Goal: Task Accomplishment & Management: Manage account settings

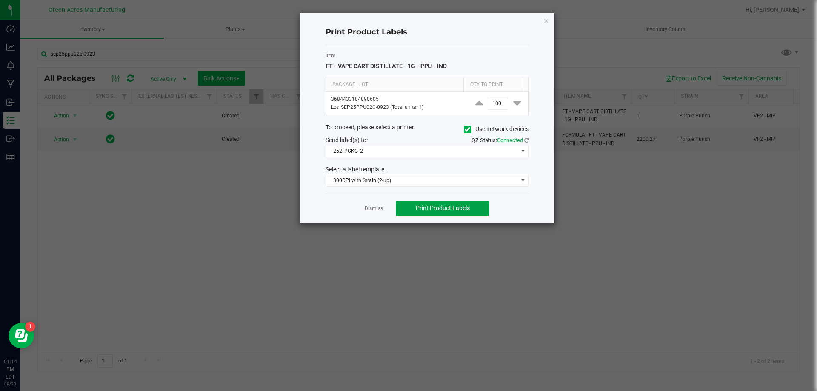
click at [429, 207] on span "Print Product Labels" at bounding box center [443, 208] width 54 height 7
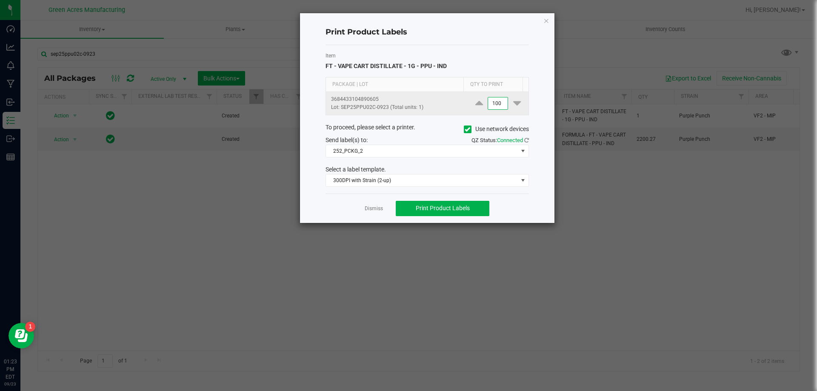
click at [488, 102] on input "100" at bounding box center [498, 103] width 20 height 12
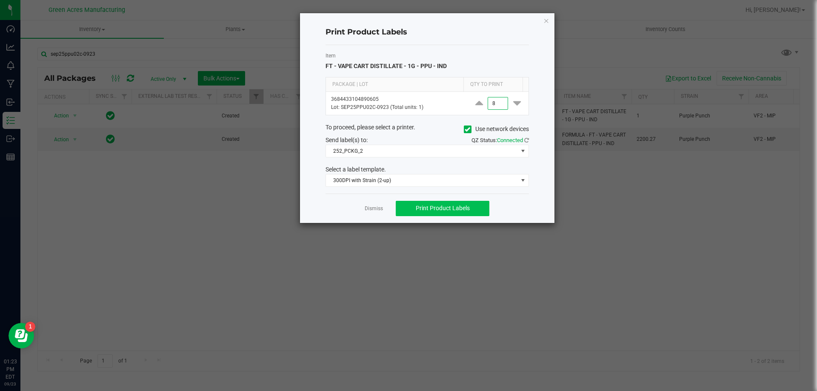
type input "8"
click at [469, 206] on span "Print Product Labels" at bounding box center [443, 208] width 54 height 7
drag, startPoint x: 475, startPoint y: 200, endPoint x: 466, endPoint y: 214, distance: 16.7
click at [475, 200] on div "Dismiss Print Product Labels" at bounding box center [427, 208] width 203 height 29
click at [466, 214] on button "Print Product Labels" at bounding box center [443, 208] width 94 height 15
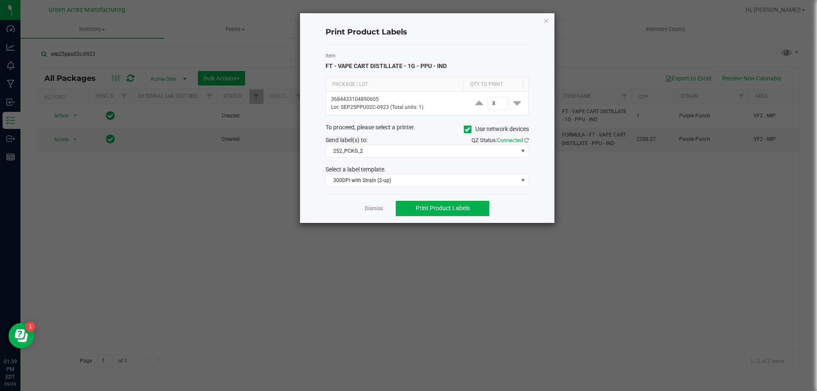
click at [360, 212] on div "Dismiss Print Product Labels" at bounding box center [427, 208] width 203 height 29
click at [365, 209] on link "Dismiss" at bounding box center [374, 208] width 18 height 7
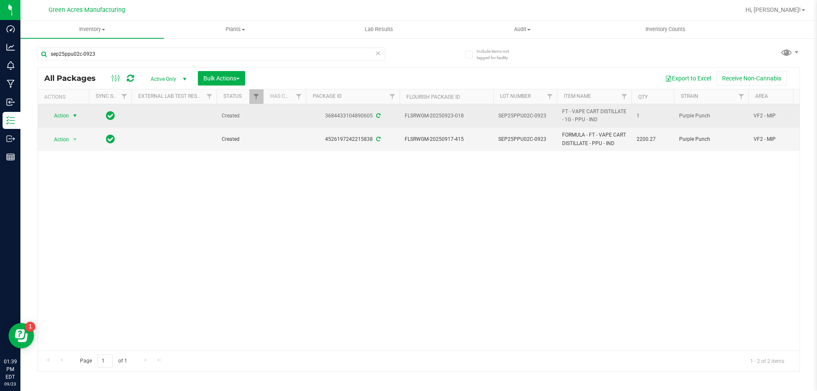
click at [56, 112] on span "Action" at bounding box center [57, 116] width 23 height 12
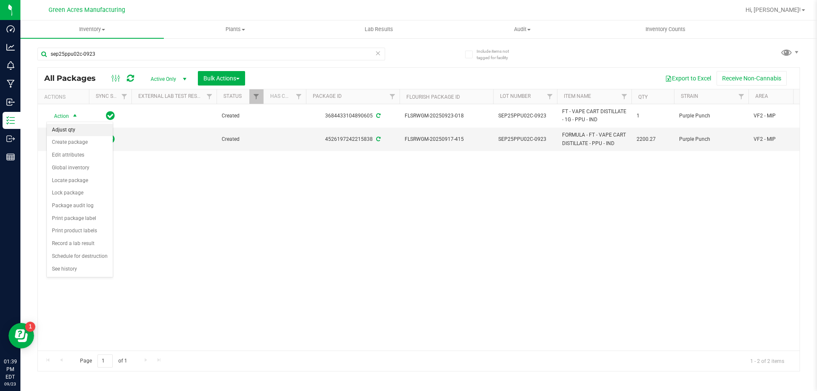
click at [74, 132] on li "Adjust qty" at bounding box center [80, 130] width 66 height 13
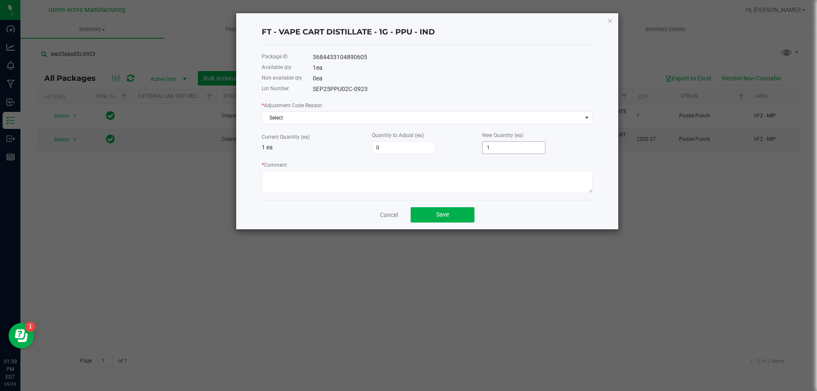
click at [490, 146] on input "1" at bounding box center [514, 148] width 63 height 12
drag, startPoint x: 490, startPoint y: 146, endPoint x: 453, endPoint y: 132, distance: 39.6
click at [490, 145] on input "1" at bounding box center [514, 148] width 63 height 12
type input "-1"
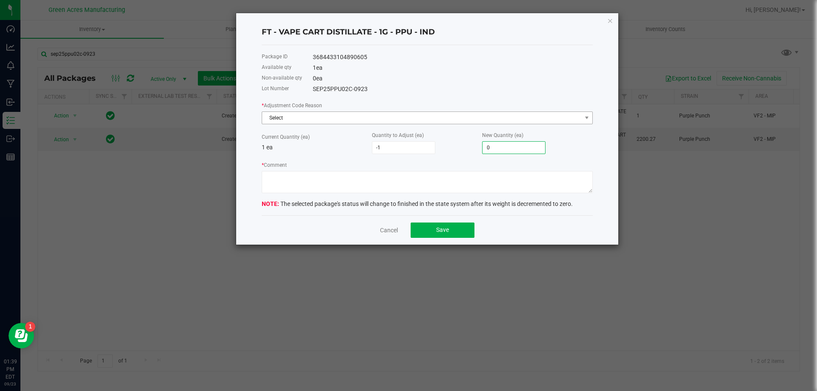
type input "0"
click at [424, 120] on span "Select" at bounding box center [422, 118] width 320 height 12
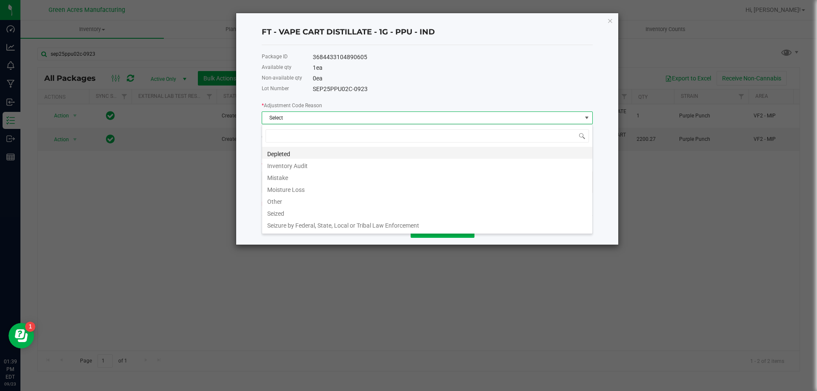
scroll to position [13, 331]
click at [407, 208] on li "Seized" at bounding box center [427, 212] width 330 height 12
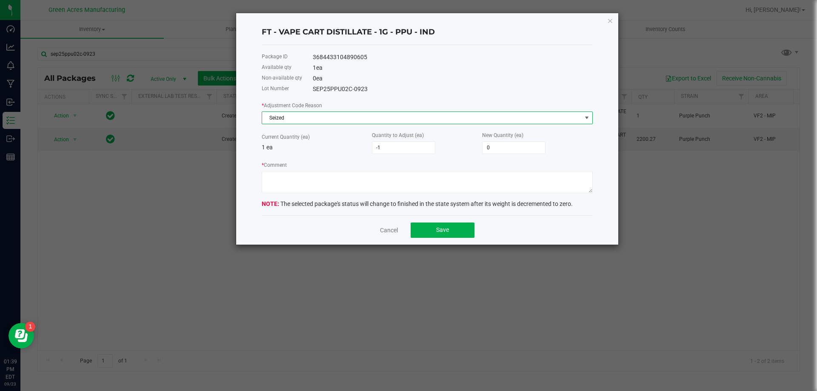
click at [410, 122] on span "Seized" at bounding box center [422, 118] width 320 height 12
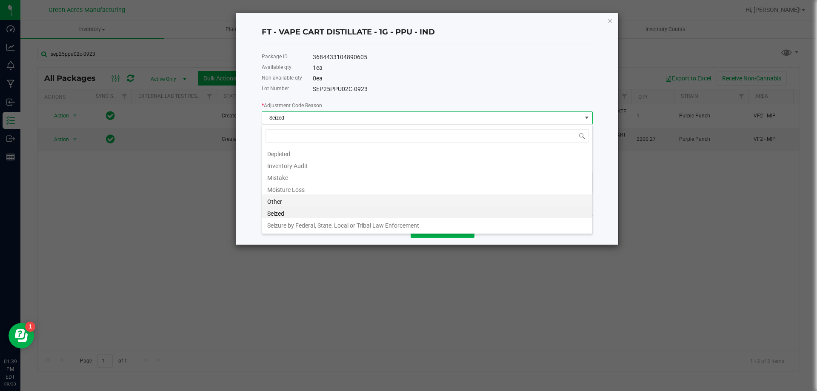
click at [392, 200] on li "Other" at bounding box center [427, 201] width 330 height 12
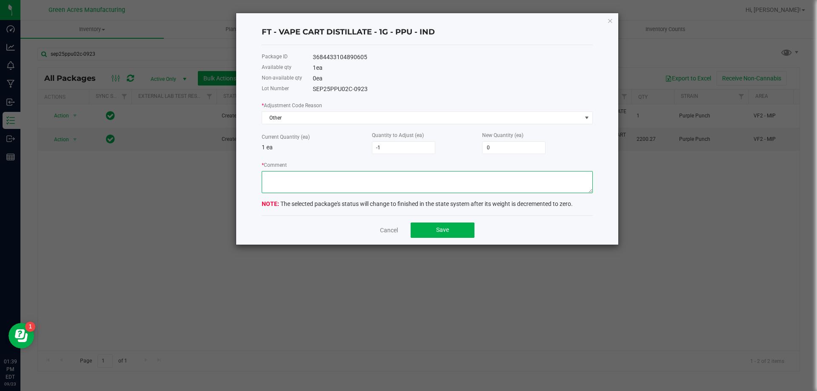
click at [388, 173] on textarea "* Comment" at bounding box center [427, 182] width 331 height 22
type textarea "Run completed. RD"
click at [421, 226] on button "Save" at bounding box center [443, 230] width 64 height 15
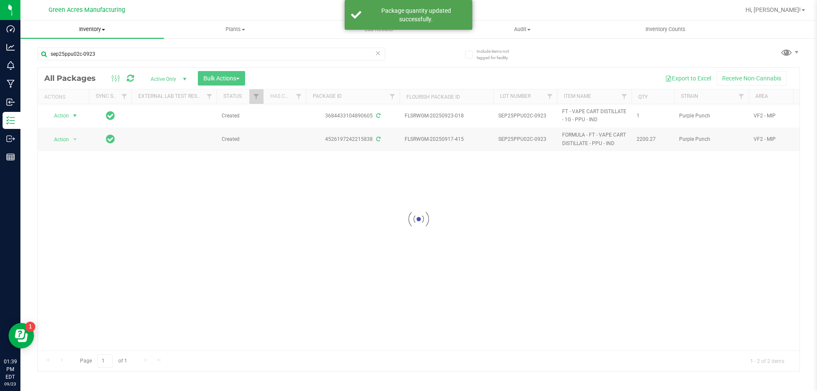
click at [101, 26] on span "Inventory" at bounding box center [91, 30] width 143 height 8
click at [264, 71] on div at bounding box center [419, 220] width 762 height 304
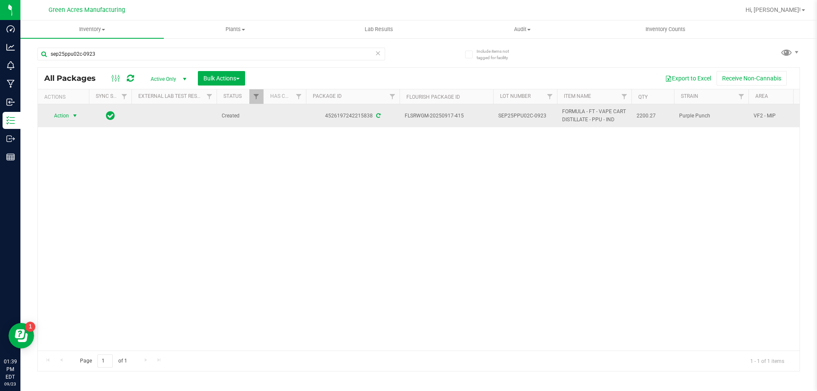
click at [70, 114] on span "select" at bounding box center [75, 116] width 11 height 12
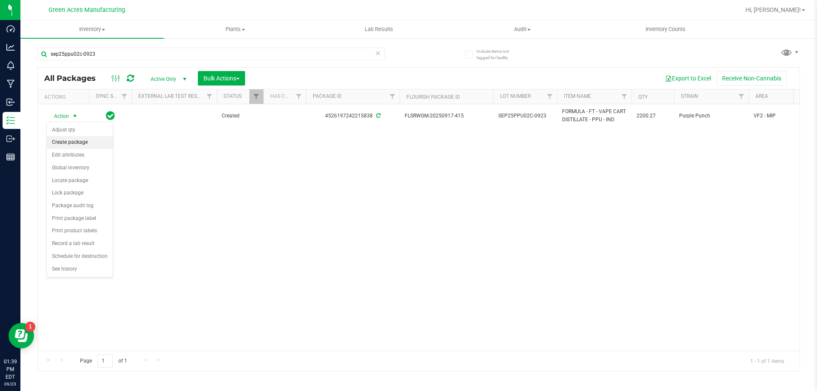
click at [78, 141] on li "Create package" at bounding box center [80, 142] width 66 height 13
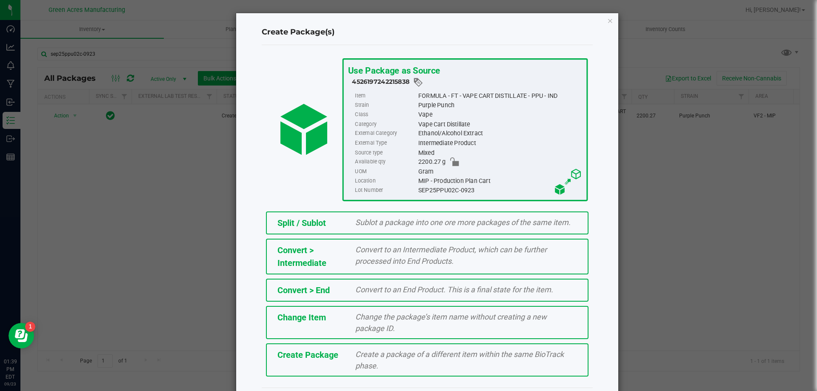
click at [371, 361] on div "Create a package of a different item within the same BioTrack phase." at bounding box center [466, 360] width 235 height 23
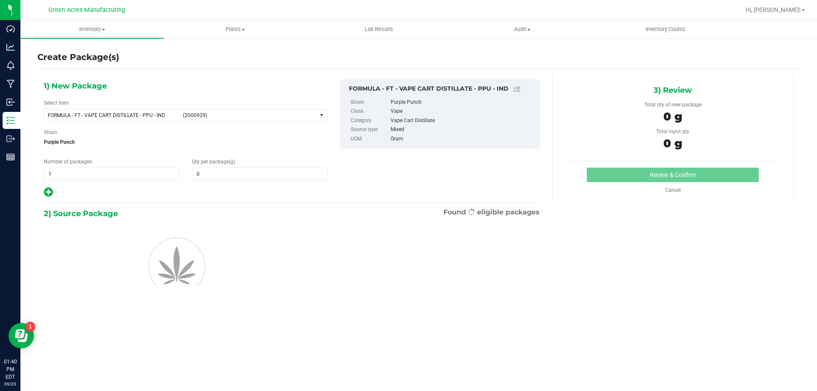
type input "0.0000"
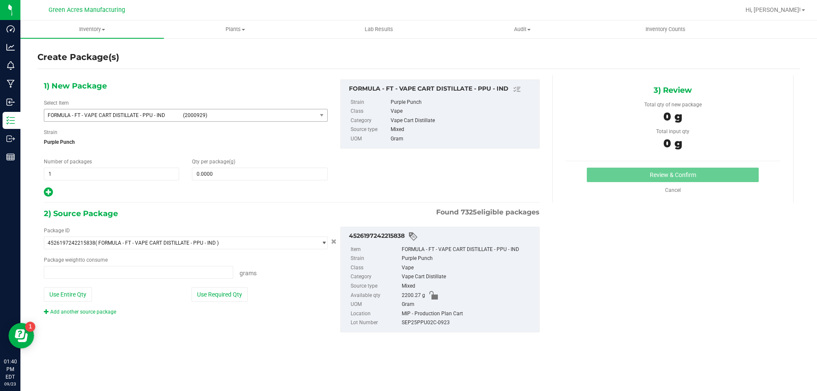
type input "0.0000 g"
click at [178, 116] on span "FORMULA - FT - VAPE CART DISTILLATE - PPU - IND (2000929)" at bounding box center [180, 115] width 272 height 12
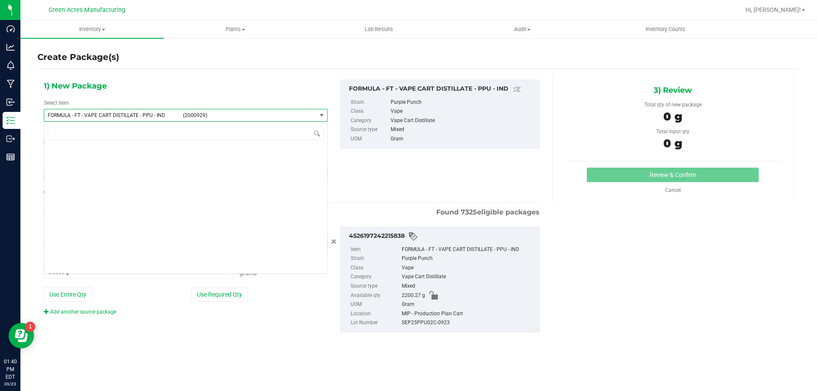
scroll to position [18630, 0]
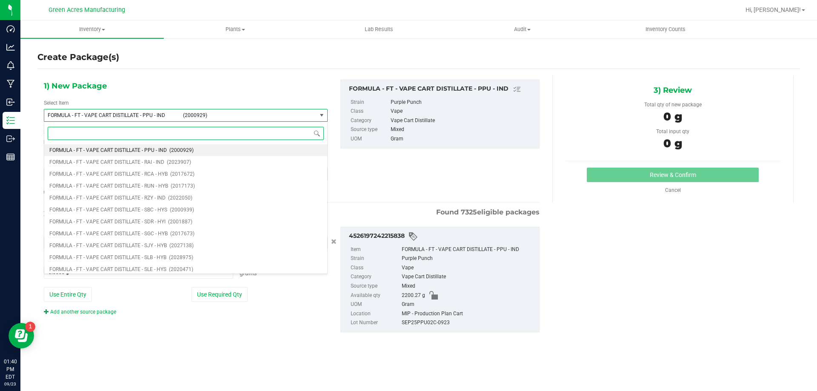
type input "1"
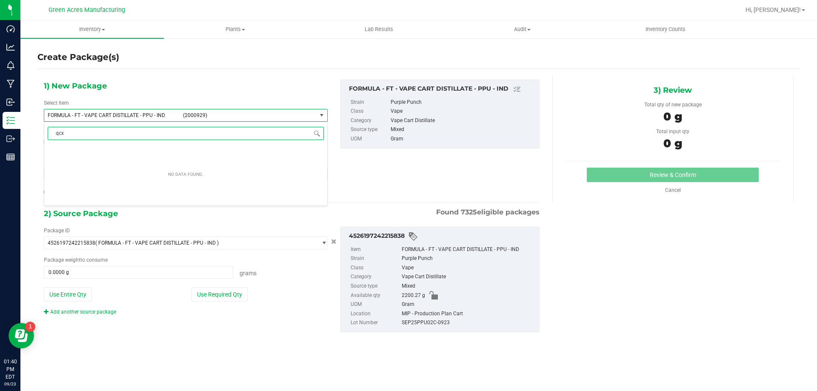
type input "qc"
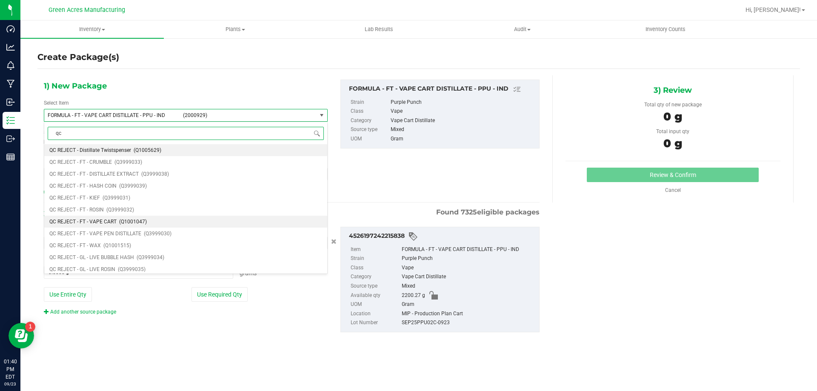
click at [173, 220] on li "QC REJECT - FT - VAPE CART (Q1001047)" at bounding box center [185, 222] width 283 height 12
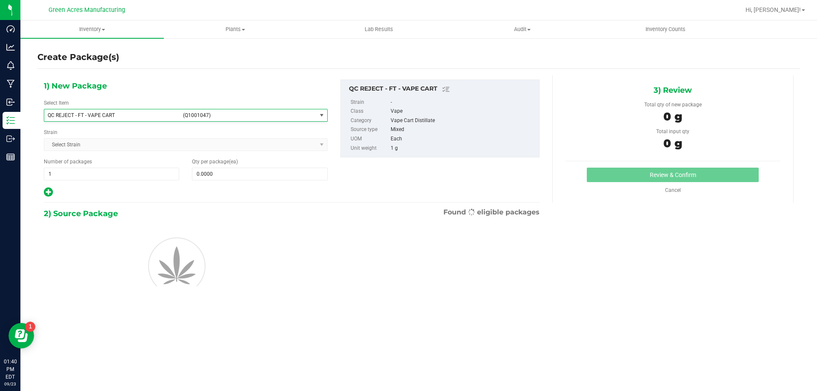
type input "0"
click at [270, 175] on span at bounding box center [259, 174] width 135 height 13
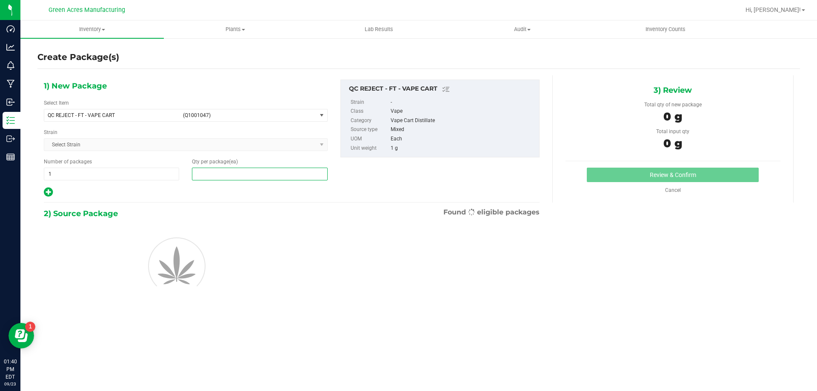
type input "5"
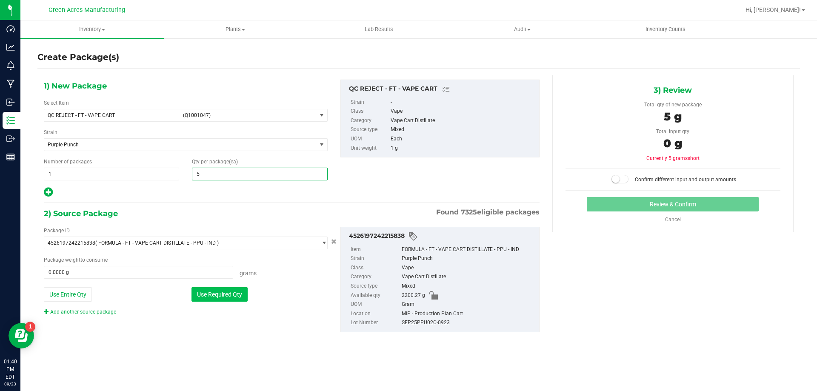
type input "5"
click at [218, 291] on button "Use Required Qty" at bounding box center [220, 294] width 56 height 14
type input "5.0000 g"
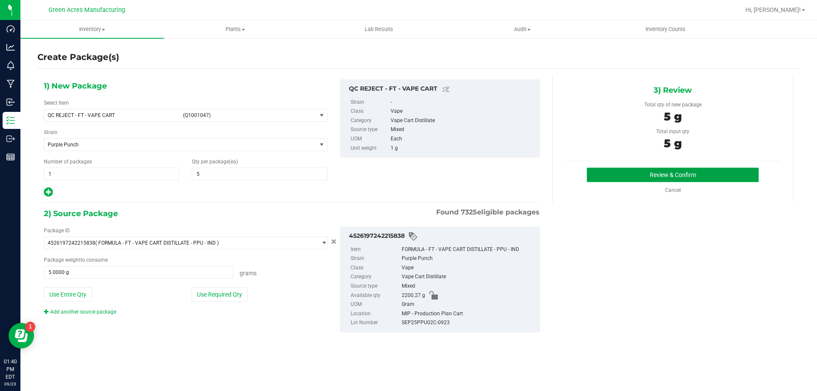
click at [661, 175] on button "Review & Confirm" at bounding box center [673, 175] width 172 height 14
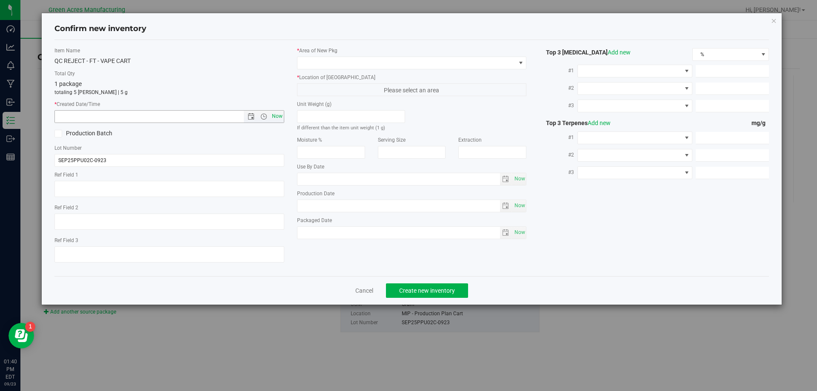
click at [281, 119] on span "Now" at bounding box center [277, 116] width 14 height 12
type input "[DATE] 1:40 PM"
click at [319, 67] on span at bounding box center [407, 63] width 218 height 12
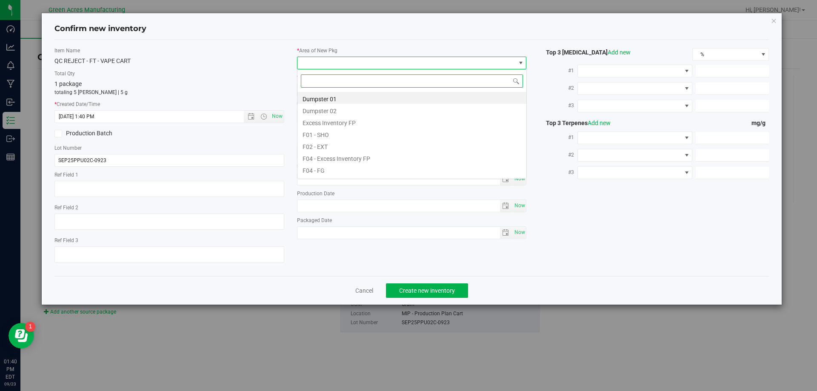
scroll to position [13, 230]
type input "mip"
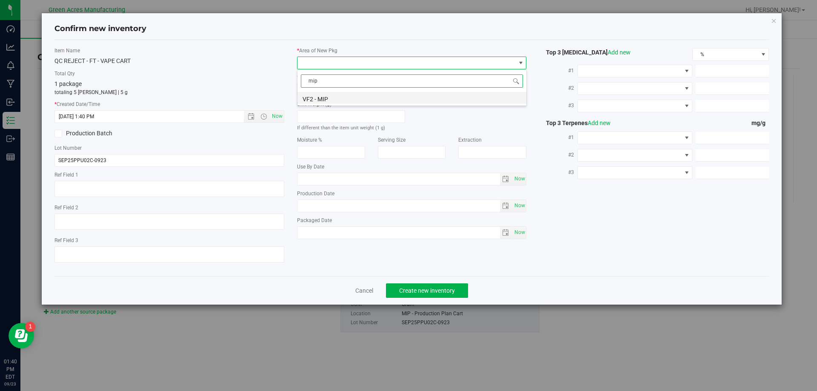
click at [335, 101] on li "VF2 - MIP" at bounding box center [412, 98] width 229 height 12
click at [348, 86] on span "MIP - Cannabis Waste" at bounding box center [407, 90] width 218 height 12
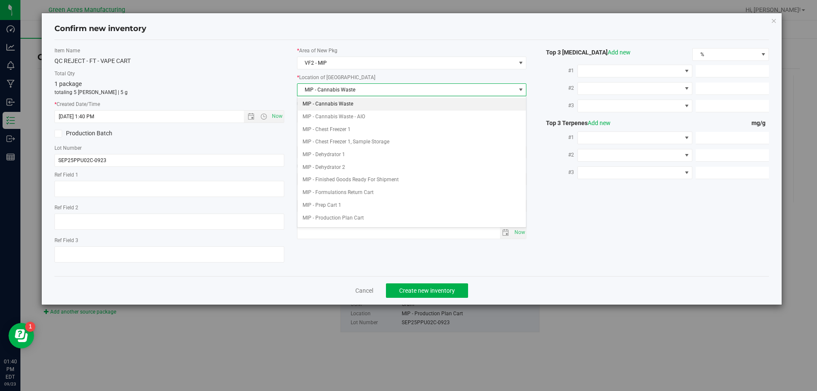
click at [356, 102] on li "MIP - Cannabis Waste" at bounding box center [412, 104] width 229 height 13
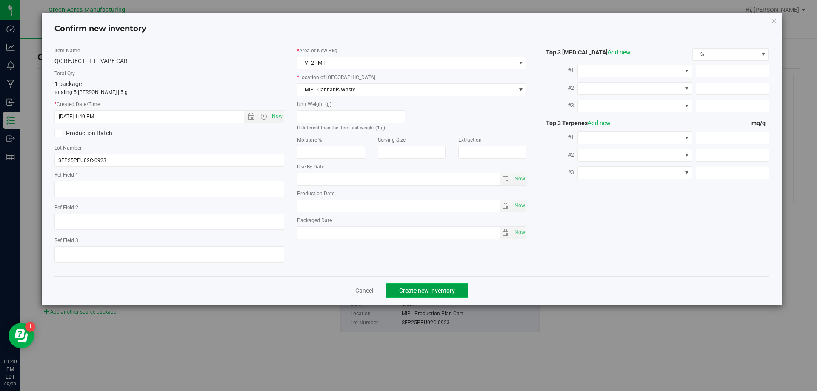
click at [439, 292] on span "Create new inventory" at bounding box center [427, 290] width 56 height 7
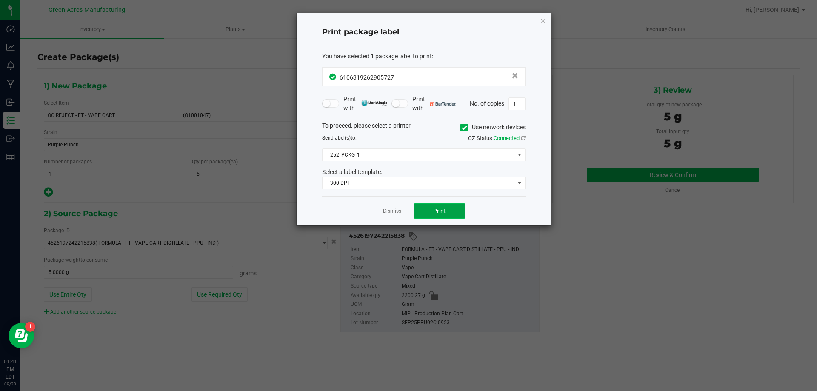
click at [441, 207] on button "Print" at bounding box center [439, 210] width 51 height 15
click at [400, 214] on link "Dismiss" at bounding box center [392, 211] width 18 height 7
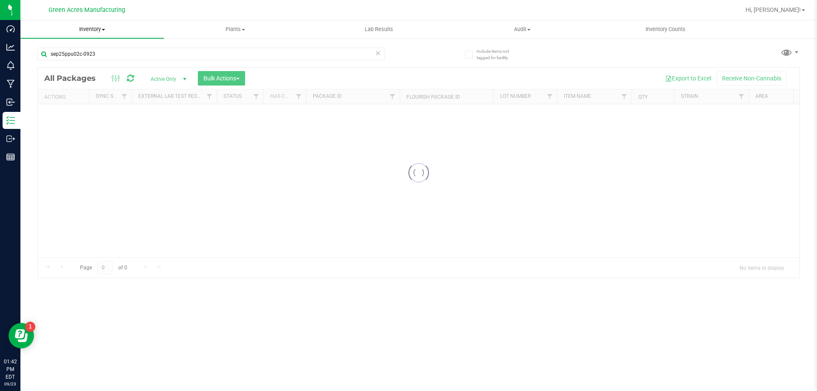
click at [102, 26] on span "Inventory" at bounding box center [91, 30] width 143 height 8
click at [103, 100] on li "From bill of materials" at bounding box center [91, 102] width 143 height 10
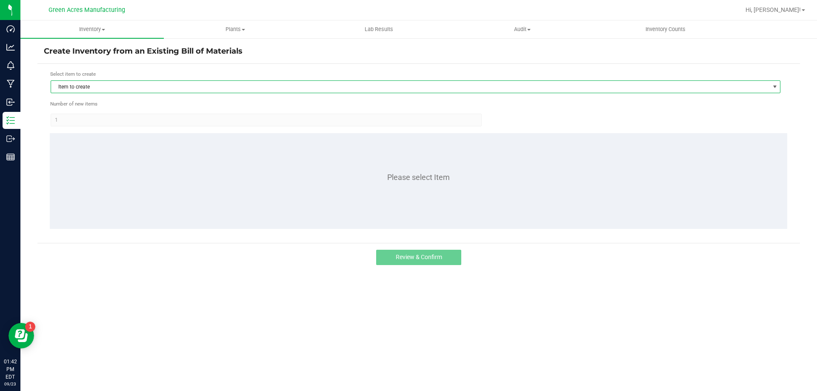
click at [105, 89] on span "Item to create" at bounding box center [410, 87] width 719 height 12
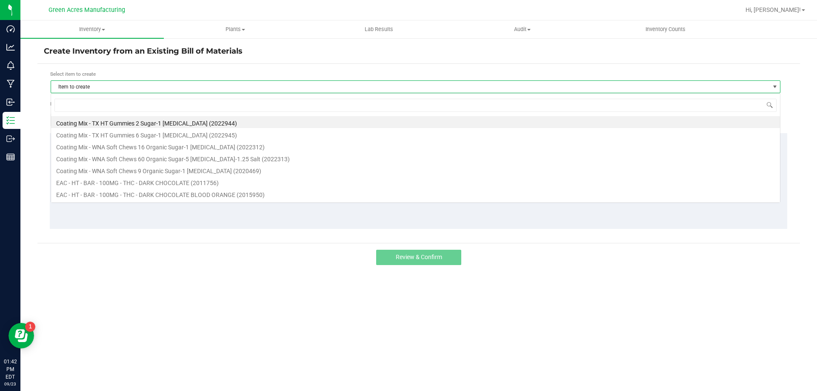
scroll to position [13, 730]
type input "ppu"
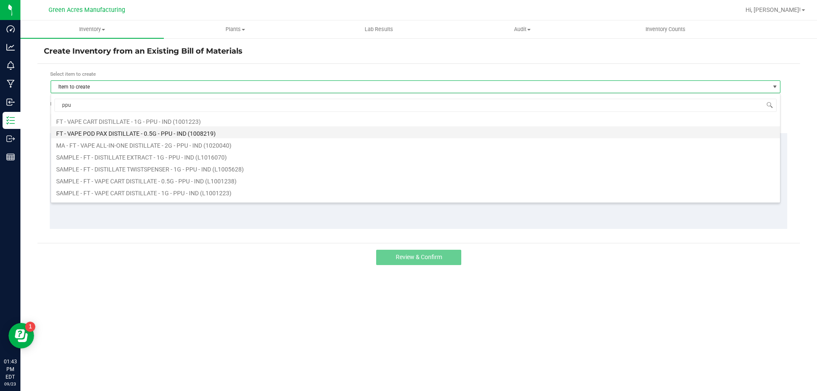
scroll to position [43, 0]
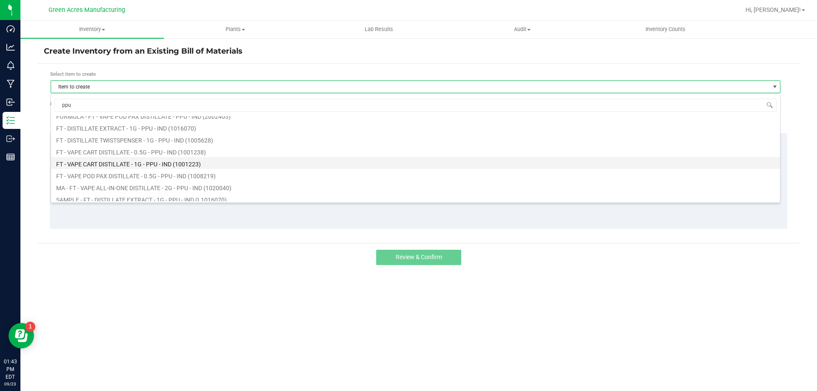
click at [132, 165] on li "FT - VAPE CART DISTILLATE - 1G - PPU - IND (1001223)" at bounding box center [415, 163] width 729 height 12
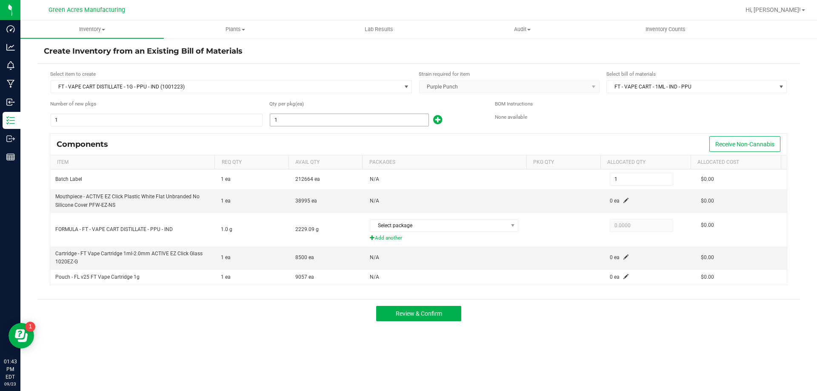
click at [317, 120] on input "1" at bounding box center [349, 120] width 158 height 12
type input "2"
type input "22"
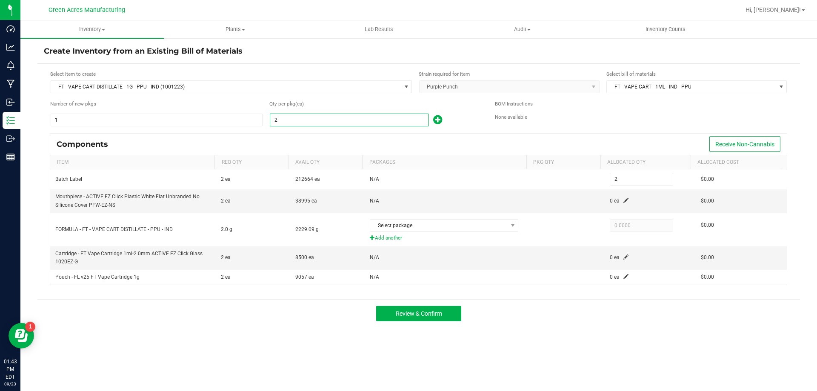
type input "22"
type input "220"
type input "2208"
type input "2,208"
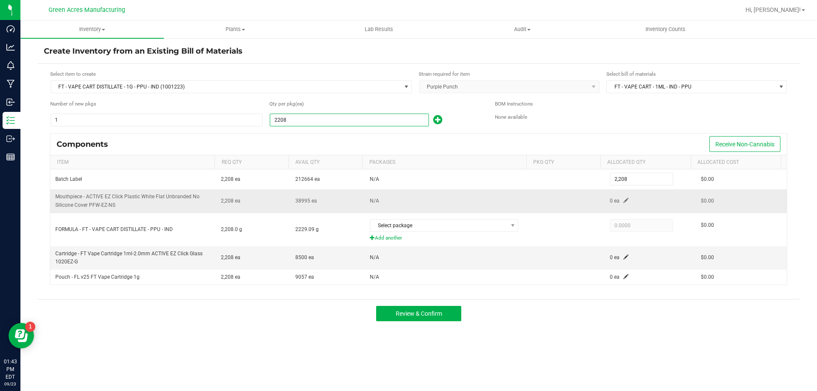
type input "2,208"
click at [624, 197] on td "0 ea" at bounding box center [650, 200] width 91 height 23
click at [624, 199] on span at bounding box center [626, 200] width 5 height 5
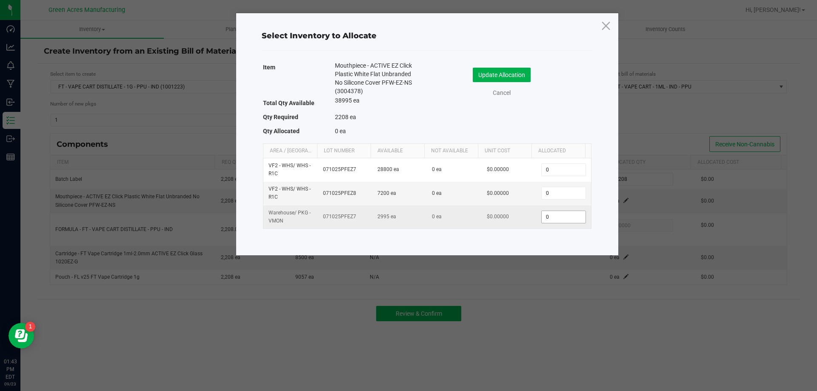
click at [561, 218] on input "0" at bounding box center [563, 217] width 43 height 12
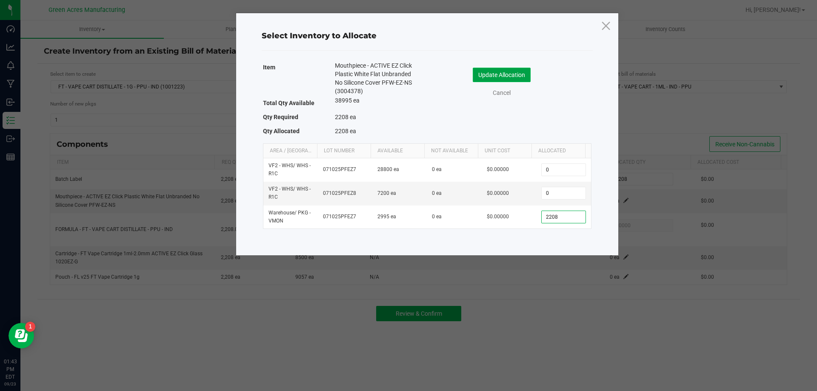
type input "2,208"
click at [504, 76] on button "Update Allocation" at bounding box center [502, 75] width 58 height 14
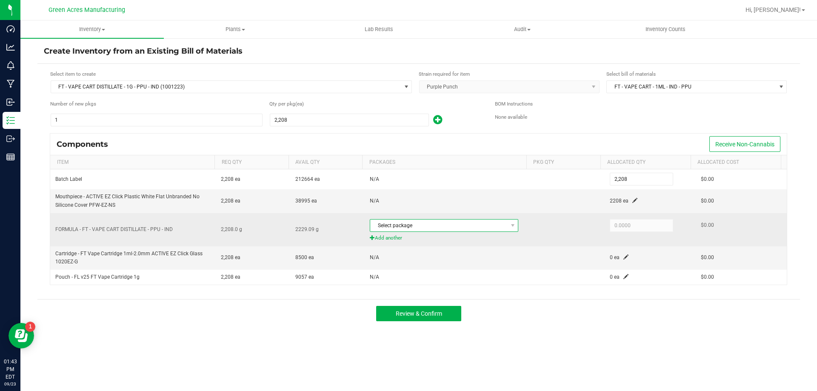
click at [507, 231] on span at bounding box center [512, 226] width 11 height 12
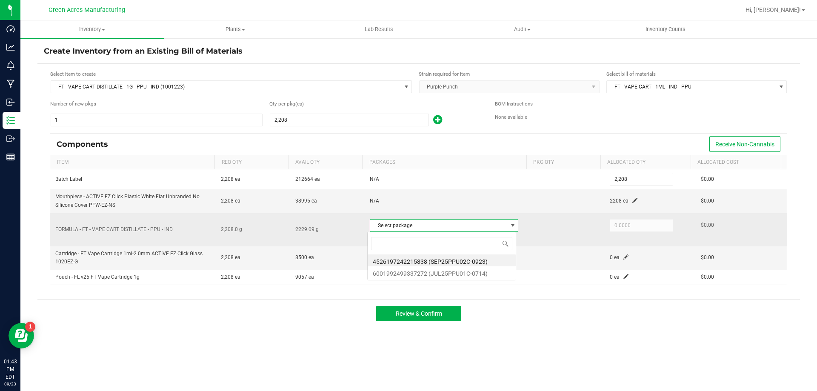
scroll to position [13, 147]
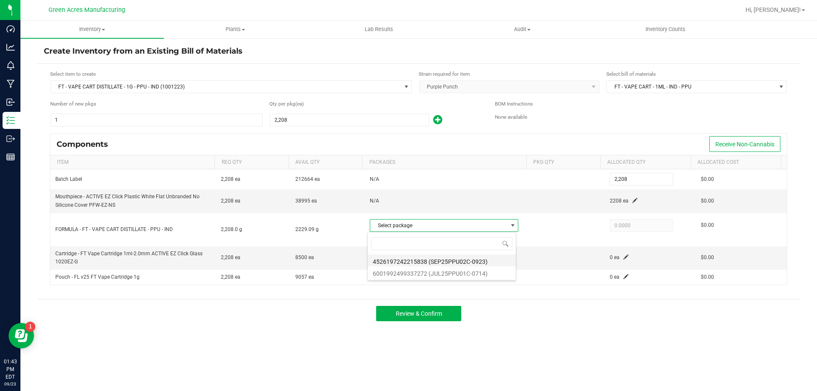
click at [494, 260] on li "4526197242215838 (SEP25PPU02C-0923)" at bounding box center [442, 261] width 148 height 12
type input "2,195.2700"
click at [624, 257] on span at bounding box center [626, 257] width 5 height 5
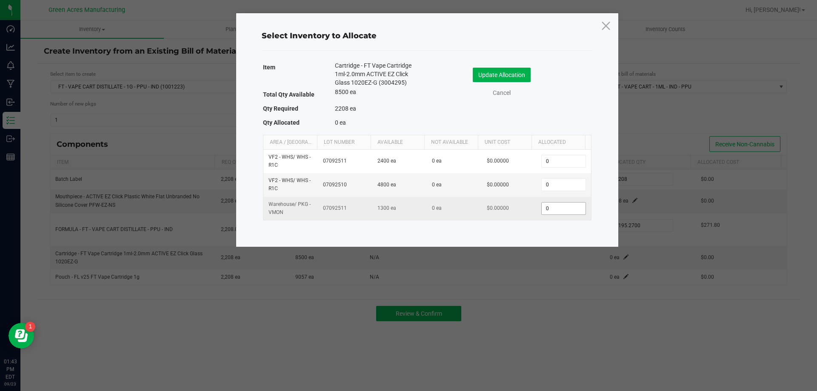
click at [553, 203] on input "0" at bounding box center [563, 209] width 43 height 12
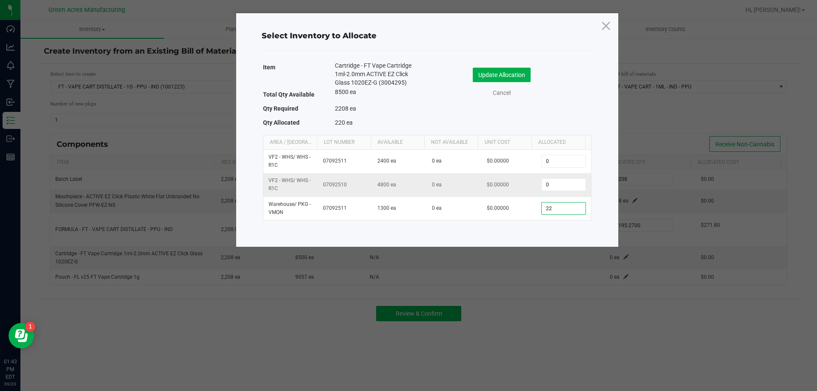
type input "2"
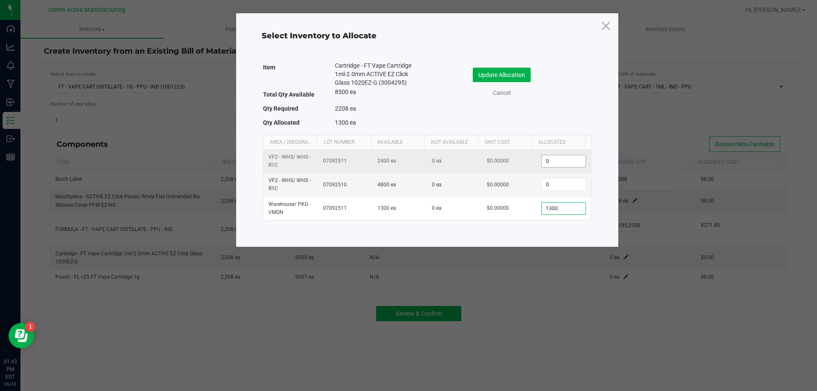
type input "1,300"
click at [552, 159] on input "0" at bounding box center [563, 161] width 43 height 12
type input "1"
type input "8"
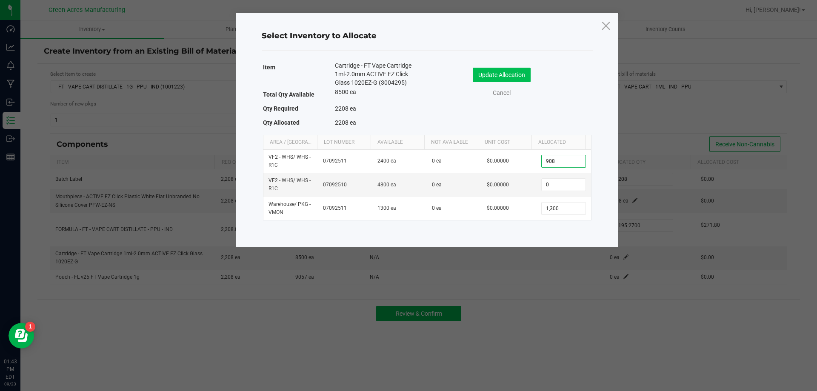
type input "908"
click at [516, 78] on button "Update Allocation" at bounding box center [502, 75] width 58 height 14
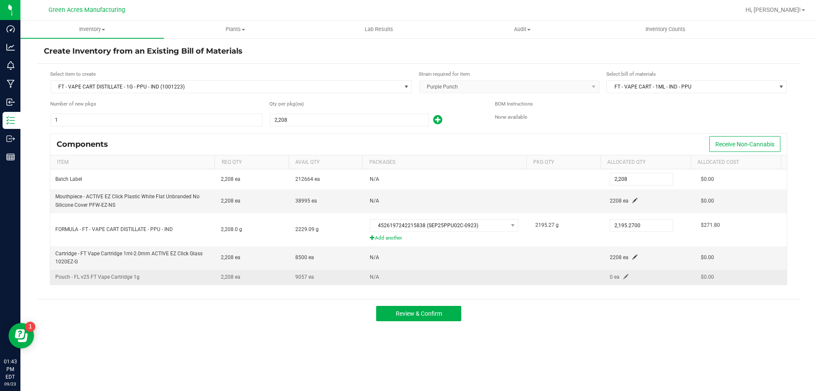
click at [624, 275] on span at bounding box center [626, 276] width 5 height 5
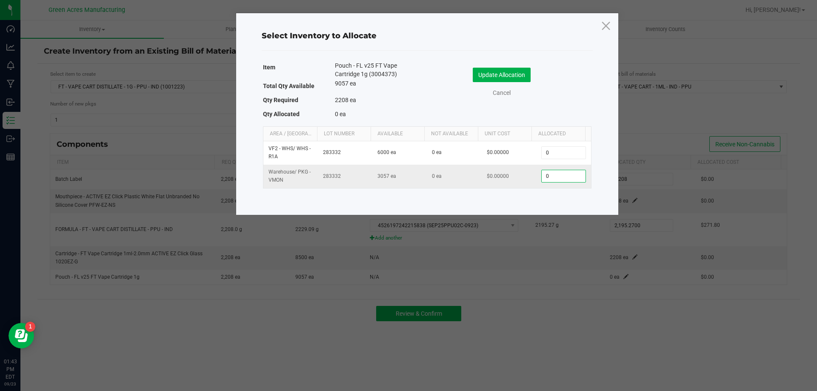
click at [547, 176] on input "0" at bounding box center [563, 176] width 43 height 12
type input "2,208"
click at [486, 73] on button "Update Allocation" at bounding box center [502, 75] width 58 height 14
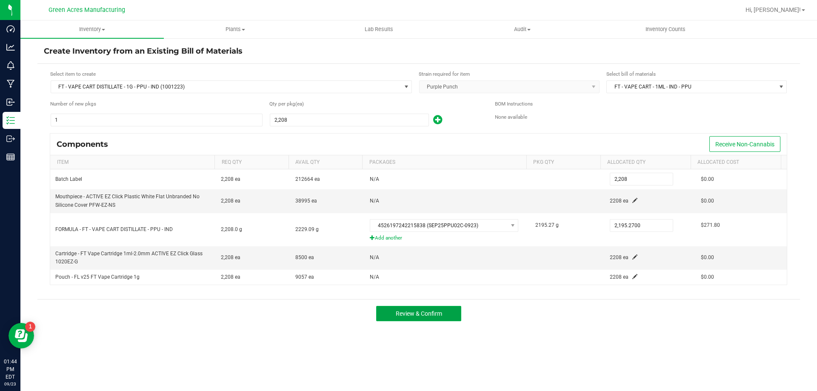
click at [436, 308] on button "Review & Confirm" at bounding box center [418, 313] width 85 height 15
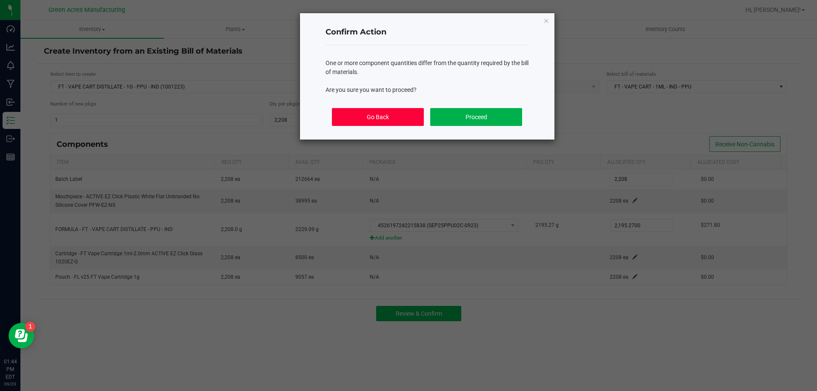
click at [393, 116] on button "Go Back" at bounding box center [378, 117] width 92 height 18
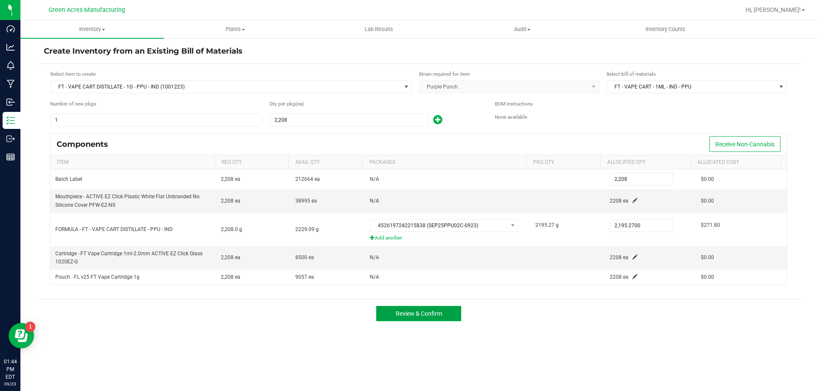
click at [447, 312] on button "Review & Confirm" at bounding box center [418, 313] width 85 height 15
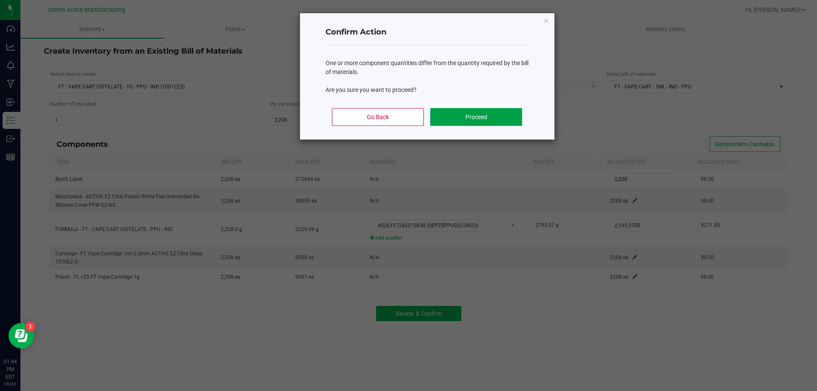
click at [482, 115] on button "Proceed" at bounding box center [476, 117] width 92 height 18
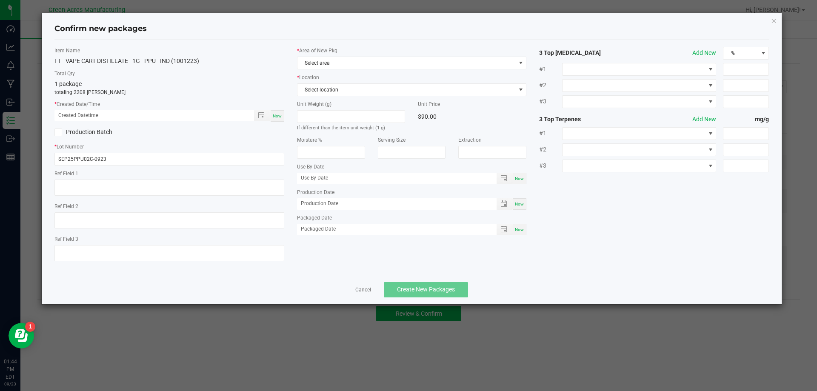
click at [281, 115] on span "Now" at bounding box center [277, 116] width 9 height 5
type input "[DATE] 01:44 PM"
click at [331, 64] on span "Select area" at bounding box center [407, 63] width 218 height 12
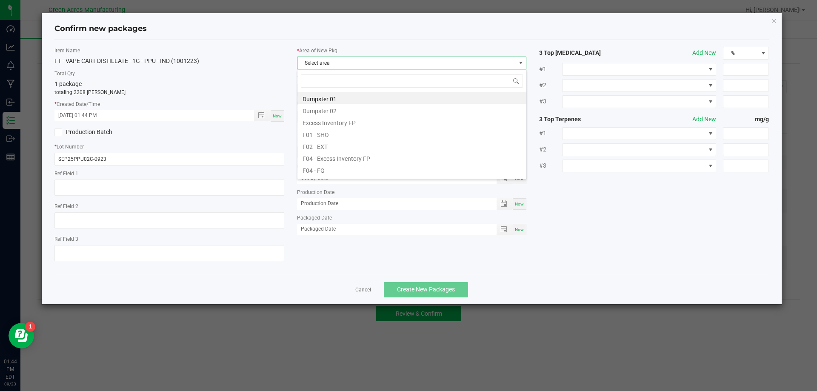
scroll to position [13, 230]
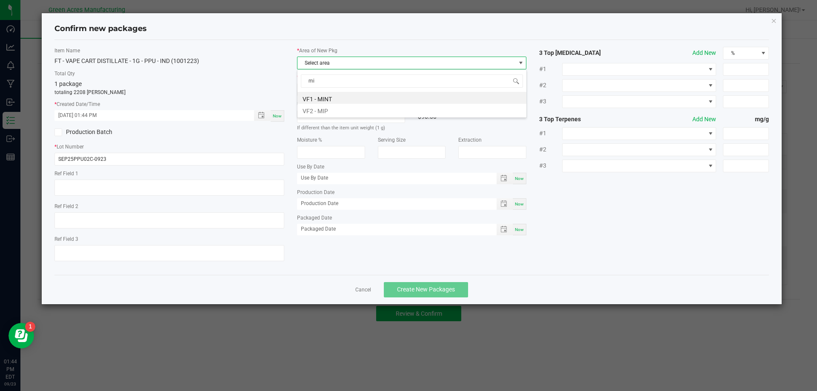
type input "mip"
click at [334, 89] on span "Select location" at bounding box center [407, 90] width 218 height 12
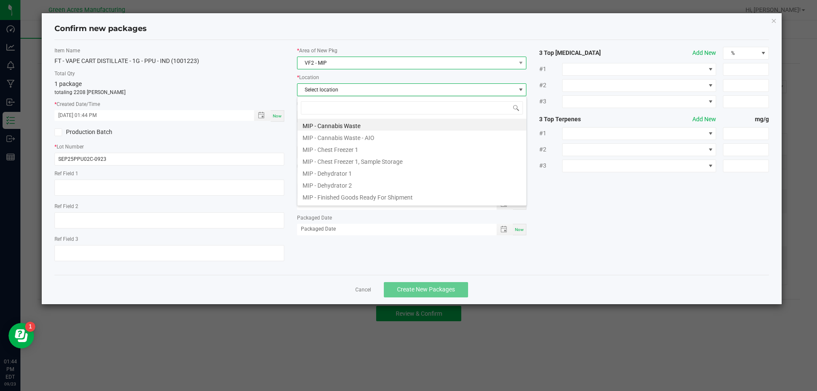
click at [386, 67] on span "VF2 - MIP" at bounding box center [407, 63] width 218 height 12
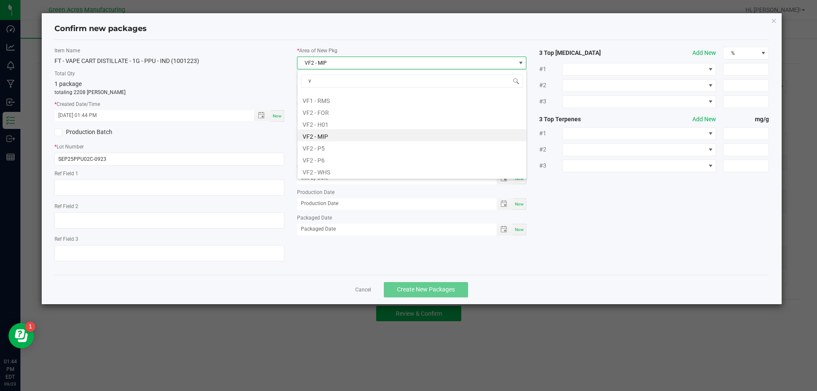
scroll to position [0, 0]
type input "va"
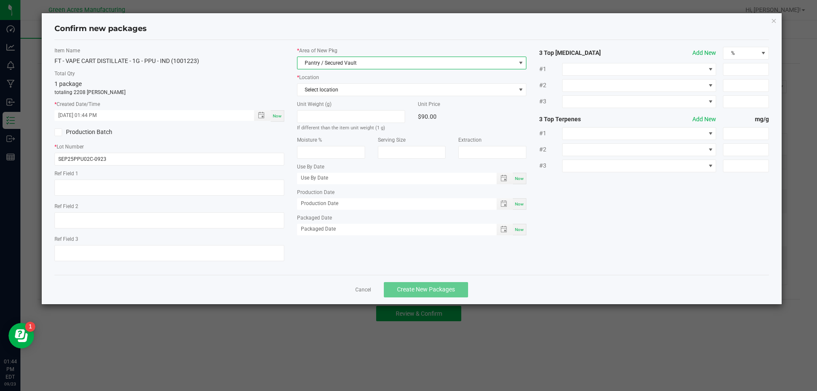
click at [378, 100] on div "* Area of New Pkg Pantry / Secured Vault * Location Select location Unit Weight…" at bounding box center [412, 143] width 243 height 193
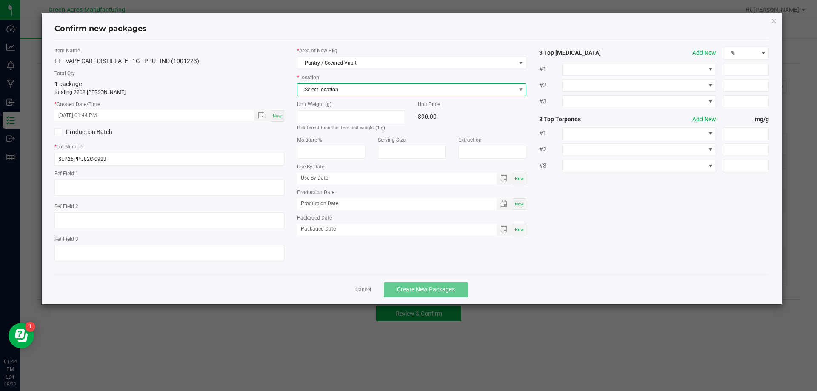
click at [378, 87] on span "Select location" at bounding box center [407, 90] width 218 height 12
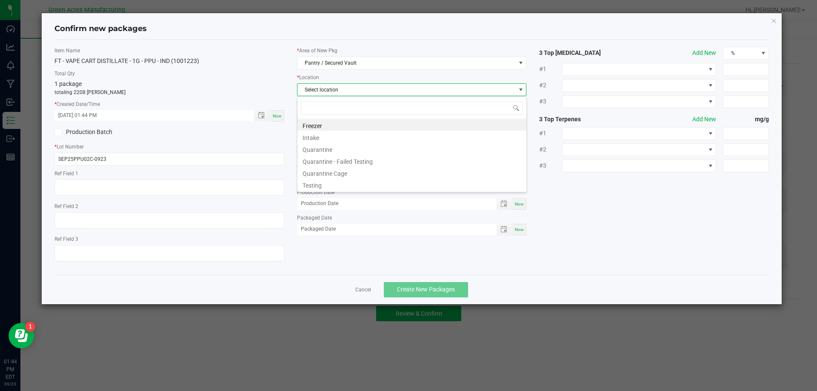
scroll to position [13, 230]
click at [359, 139] on li "Intake" at bounding box center [412, 137] width 229 height 12
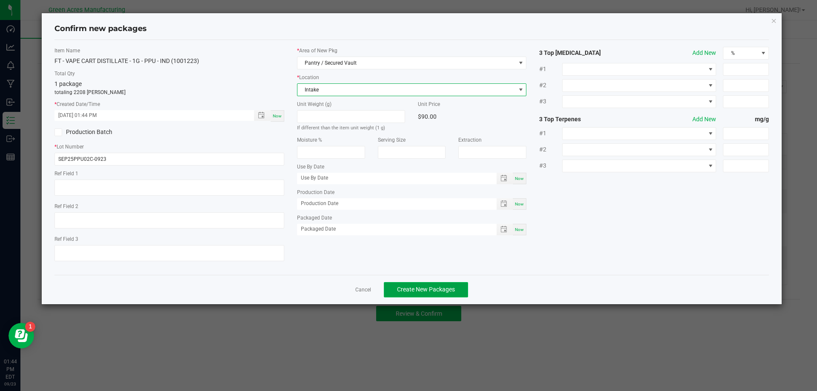
click at [424, 293] on span "Create New Packages" at bounding box center [426, 289] width 58 height 7
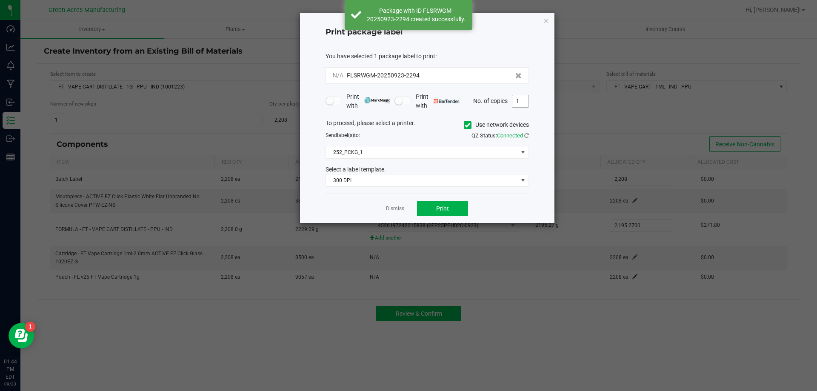
click at [517, 99] on input "1" at bounding box center [521, 101] width 16 height 12
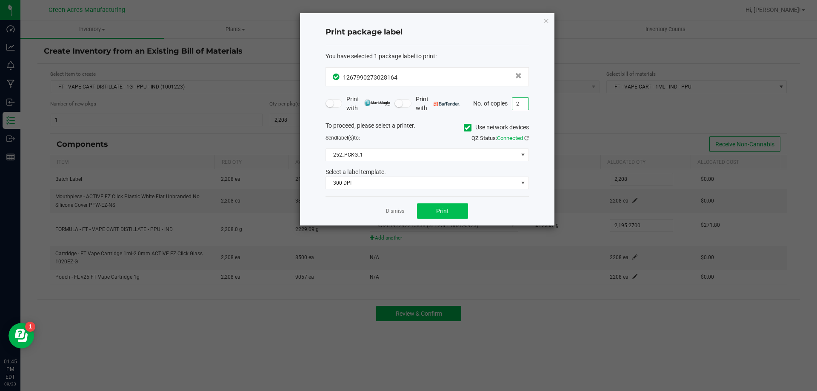
type input "2"
click at [445, 212] on span "Print" at bounding box center [442, 211] width 13 height 7
click at [395, 206] on div "Dismiss Print" at bounding box center [427, 210] width 203 height 29
click at [396, 208] on link "Dismiss" at bounding box center [395, 211] width 18 height 7
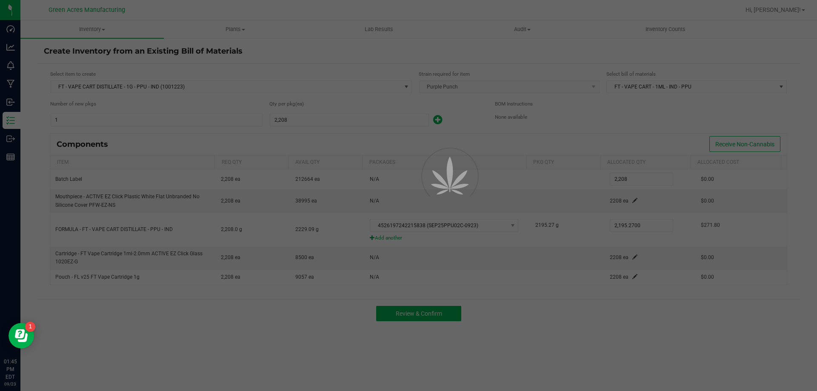
click at [398, 211] on div "Create Inventory from an Existing Bill of Materials Select item to create FT - …" at bounding box center [418, 170] width 763 height 249
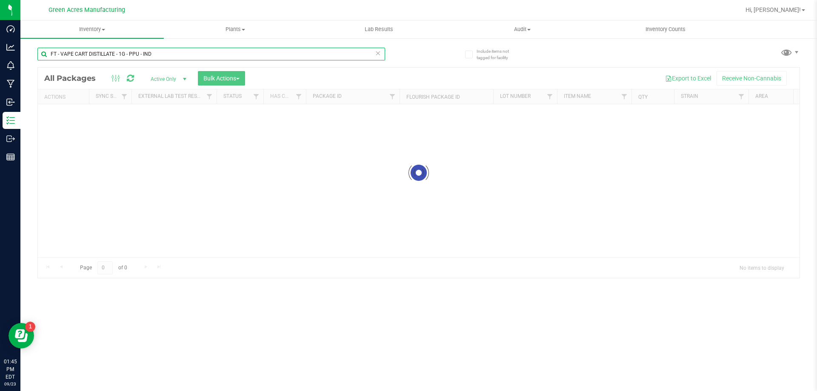
click at [196, 58] on input "FT - VAPE CART DISTILLATE - 1G - PPU - IND" at bounding box center [211, 54] width 348 height 13
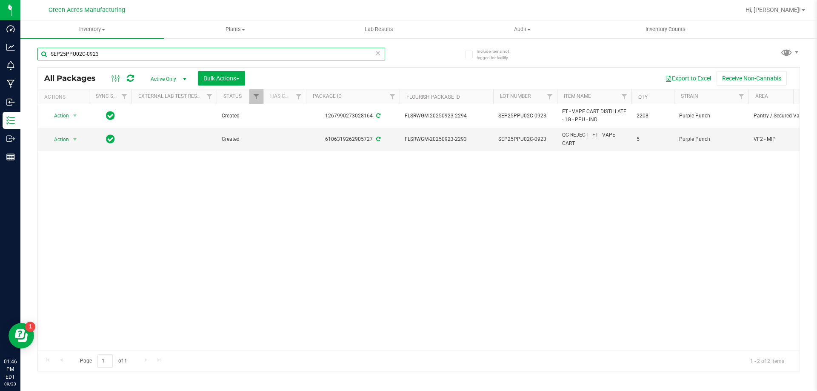
type input "SEP25PPU02C-0923"
click at [799, 6] on span "Hi, [PERSON_NAME]!" at bounding box center [773, 9] width 55 height 7
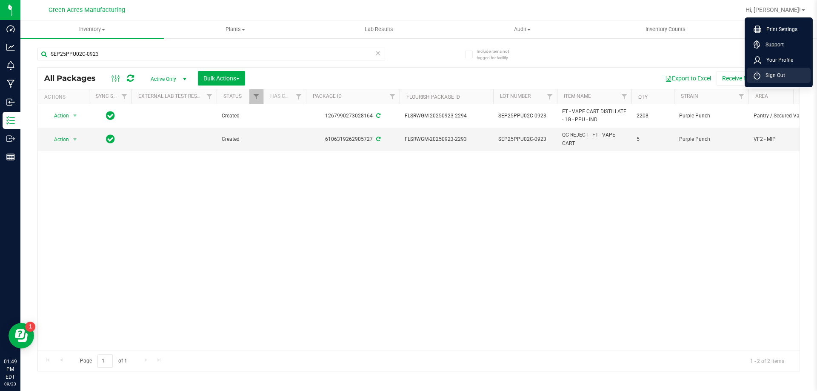
click at [773, 77] on span "Sign Out" at bounding box center [773, 75] width 25 height 9
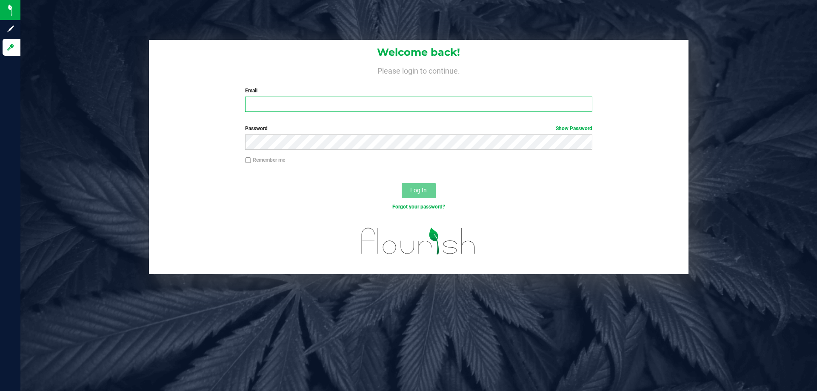
click at [270, 112] on input "Email" at bounding box center [418, 104] width 347 height 15
type input "JEFUENTES@LIVEPARALLEL.COM"
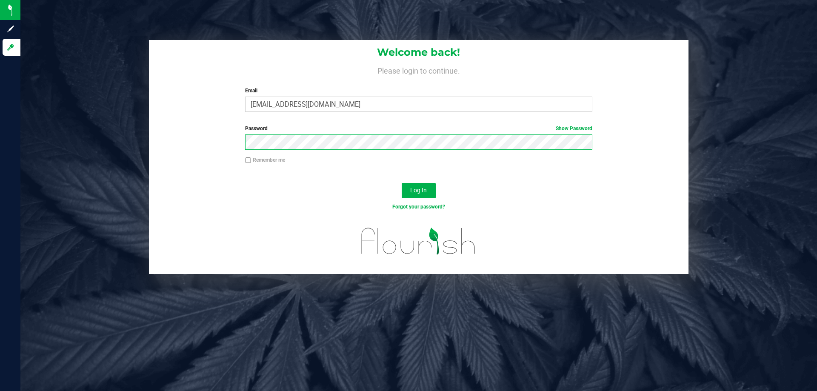
click at [402, 183] on button "Log In" at bounding box center [419, 190] width 34 height 15
